Goal: Transaction & Acquisition: Purchase product/service

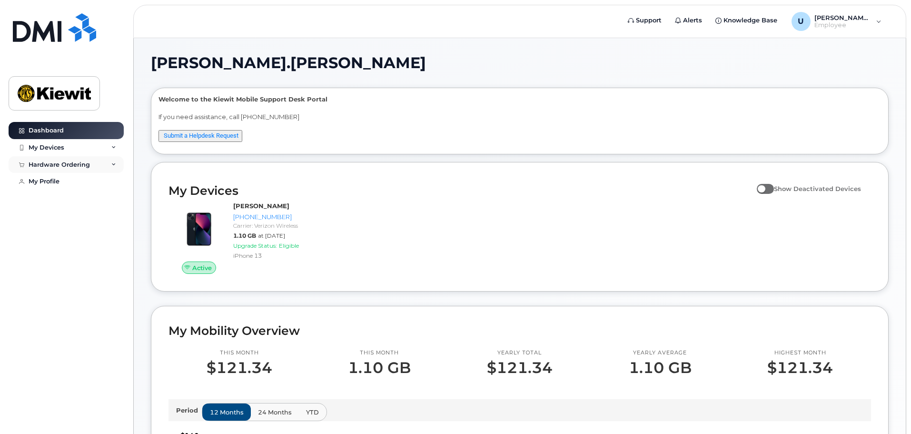
click at [84, 164] on div "Hardware Ordering" at bounding box center [59, 165] width 61 height 8
click at [81, 182] on link "New Order" at bounding box center [74, 182] width 99 height 18
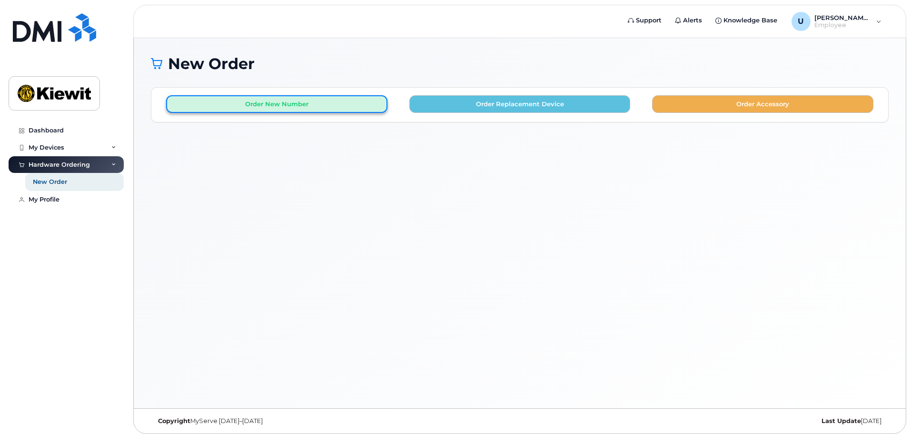
click at [280, 106] on button "Order New Number" at bounding box center [276, 104] width 221 height 18
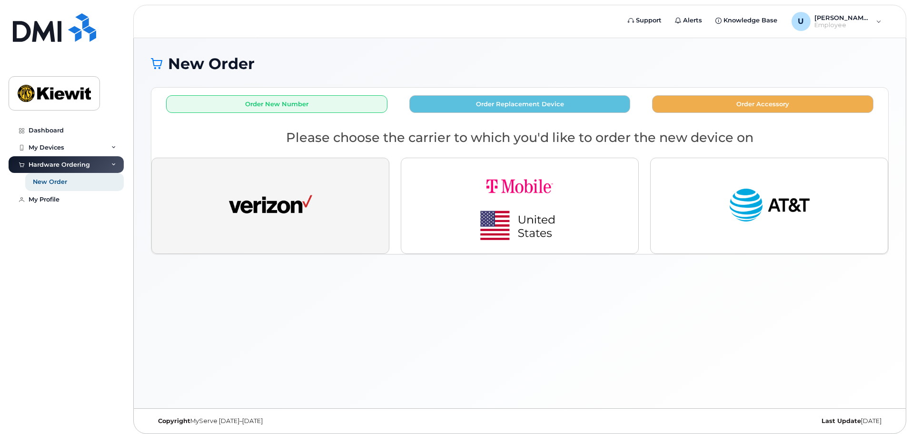
click at [282, 182] on button "button" at bounding box center [270, 206] width 238 height 96
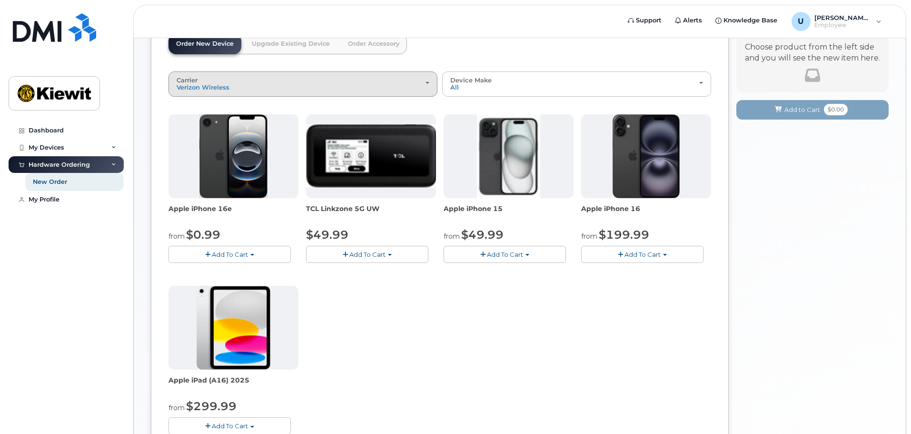
scroll to position [95, 0]
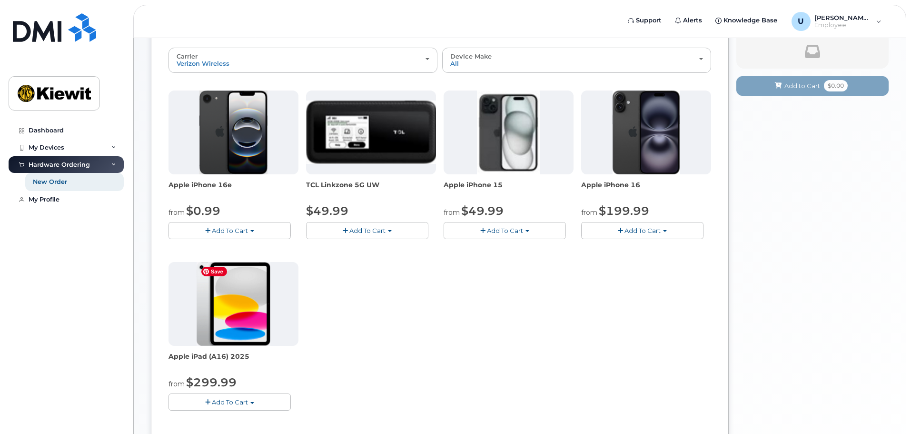
click at [254, 302] on img at bounding box center [234, 304] width 74 height 84
click at [249, 406] on button "Add To Cart" at bounding box center [230, 401] width 122 height 17
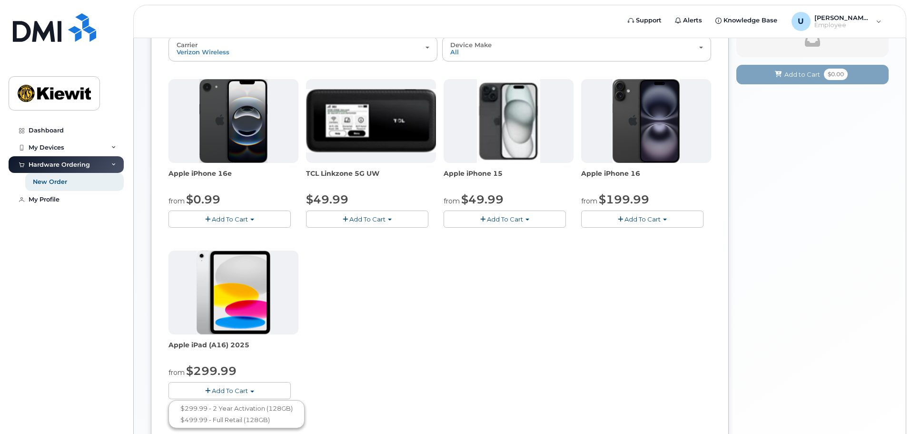
scroll to position [143, 0]
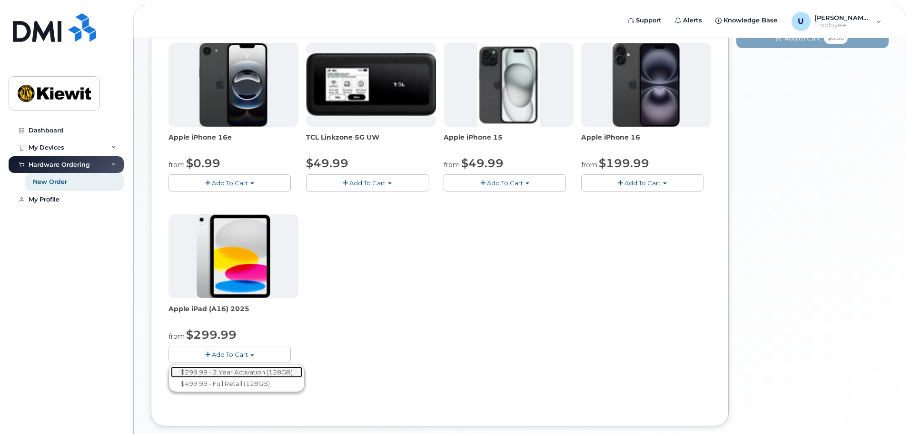
click at [293, 370] on link "$299.99 - 2 Year Activation (128GB)" at bounding box center [236, 372] width 131 height 12
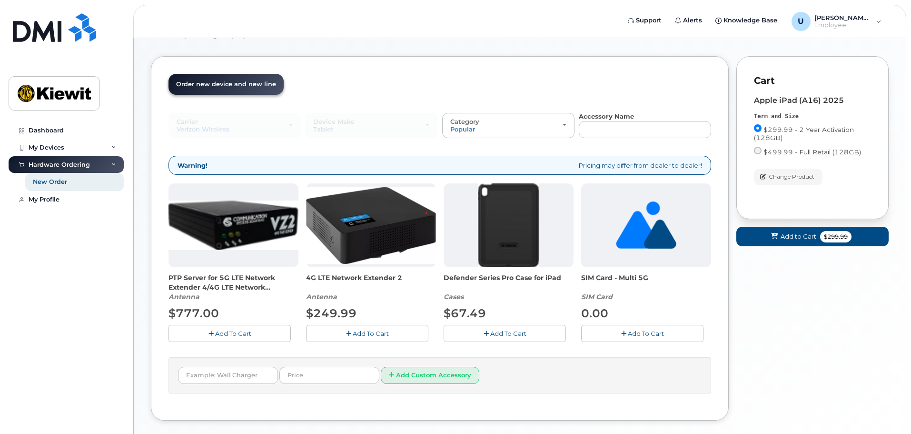
scroll to position [53, 0]
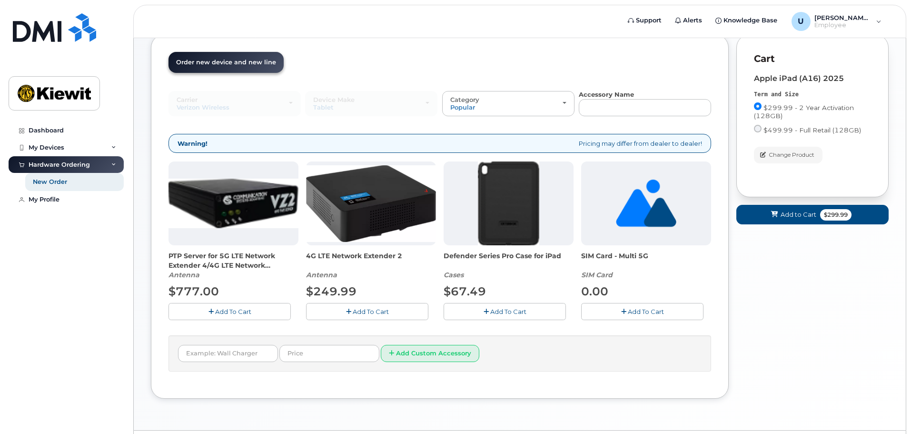
click at [516, 315] on span "Add To Cart" at bounding box center [508, 312] width 36 height 8
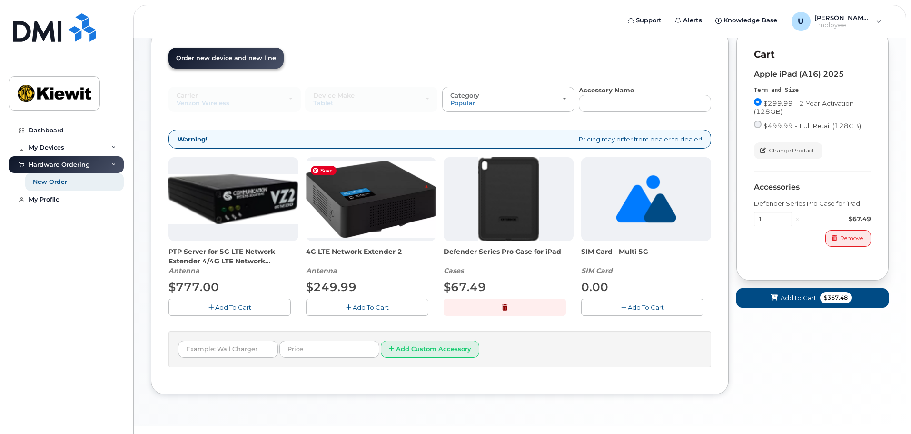
scroll to position [80, 0]
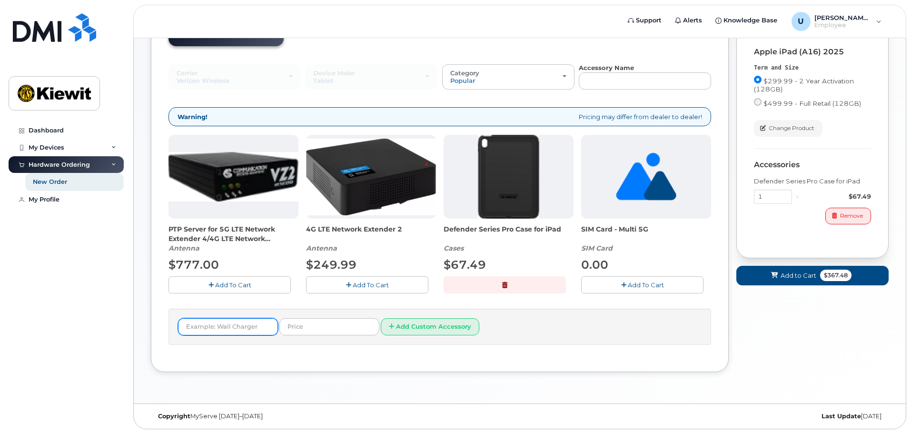
click at [253, 328] on input "text" at bounding box center [228, 326] width 100 height 17
click at [248, 328] on input "text" at bounding box center [228, 326] width 100 height 17
type input "screen protector"
click at [381, 318] on button "Add Custom Accessory" at bounding box center [430, 327] width 99 height 18
click at [578, 318] on form "screen protector Add Custom Accessory" at bounding box center [440, 327] width 524 height 18
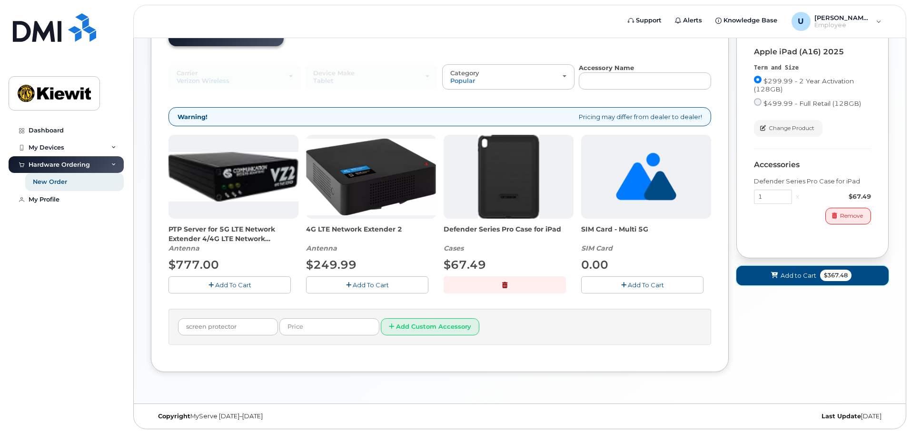
click at [840, 277] on span "$367.48" at bounding box center [835, 275] width 31 height 11
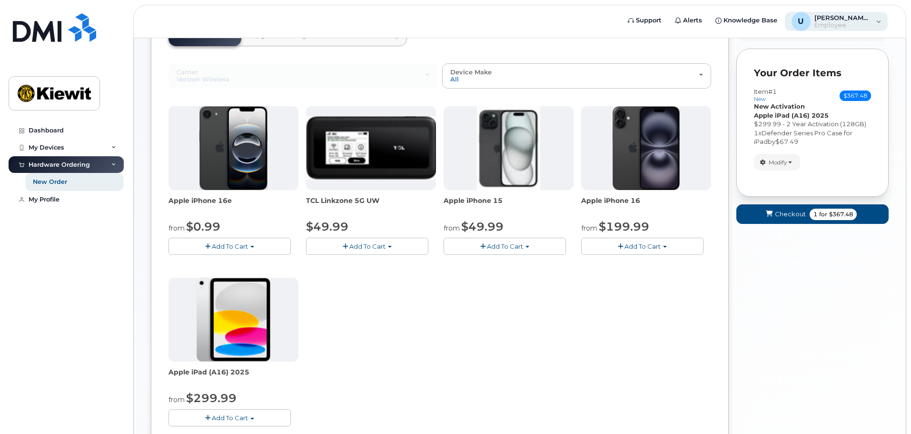
click at [878, 21] on div "U Ugo.Tritz Employee" at bounding box center [836, 21] width 103 height 19
click at [873, 19] on div "U Ugo.Tritz Employee" at bounding box center [836, 21] width 103 height 19
click at [50, 200] on div "My Profile" at bounding box center [44, 200] width 31 height 8
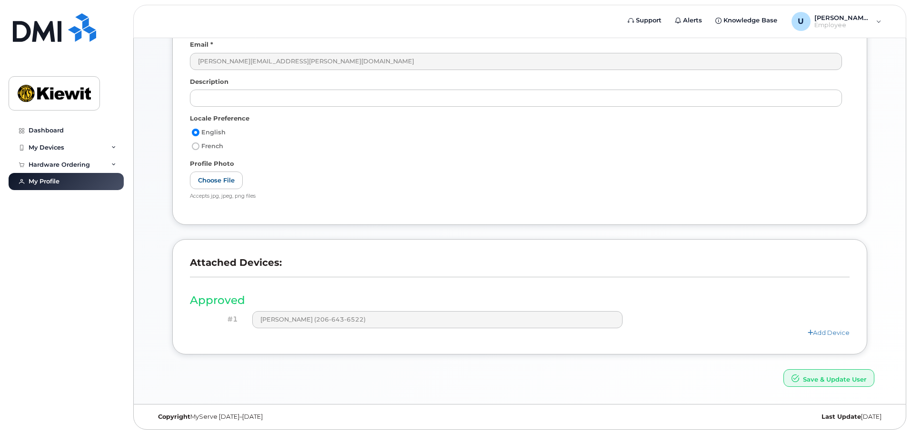
scroll to position [132, 0]
click at [49, 164] on div "Hardware Ordering" at bounding box center [59, 165] width 61 height 8
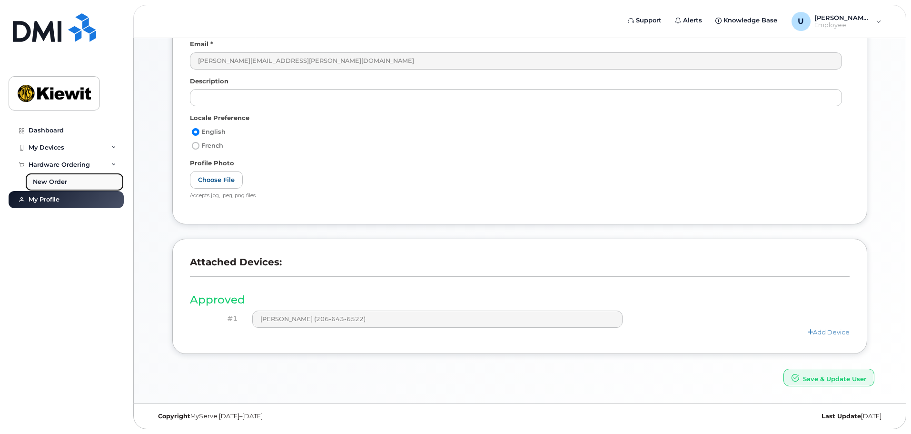
click at [56, 179] on div "New Order" at bounding box center [50, 182] width 34 height 9
click at [759, 15] on link "Knowledge Base" at bounding box center [746, 20] width 75 height 19
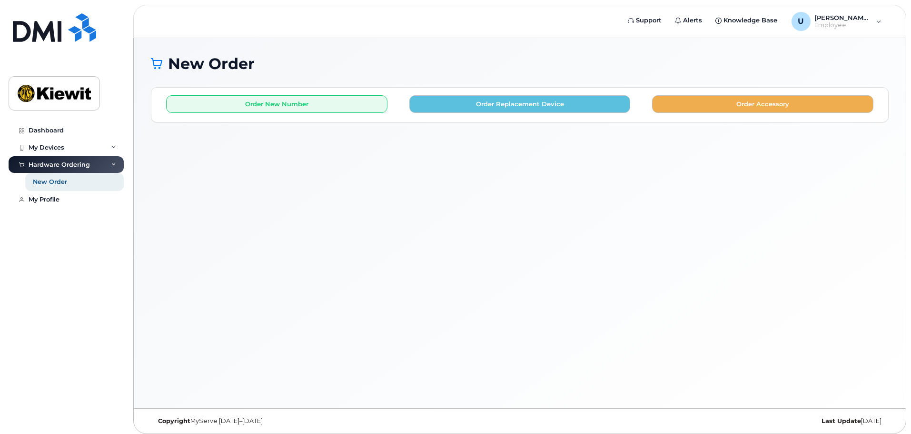
click at [236, 260] on div "New Order × Share This Order If you want to allow others to create or edit orde…" at bounding box center [520, 223] width 772 height 370
click at [502, 221] on div "New Order × Share This Order If you want to allow others to create or edit orde…" at bounding box center [520, 223] width 772 height 370
